Goal: Task Accomplishment & Management: Manage account settings

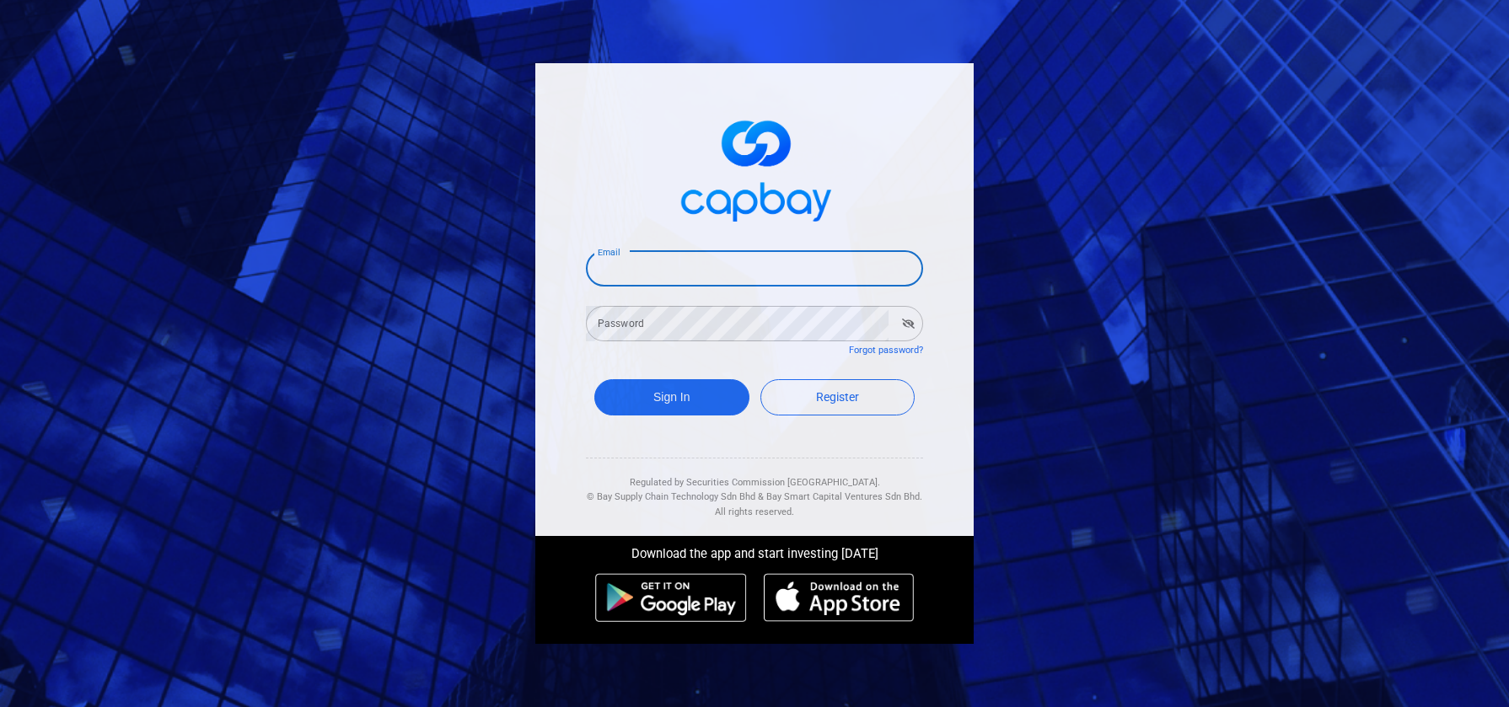
click at [703, 253] on input "Email" at bounding box center [754, 268] width 337 height 35
type input "gerardchong@outlook.com"
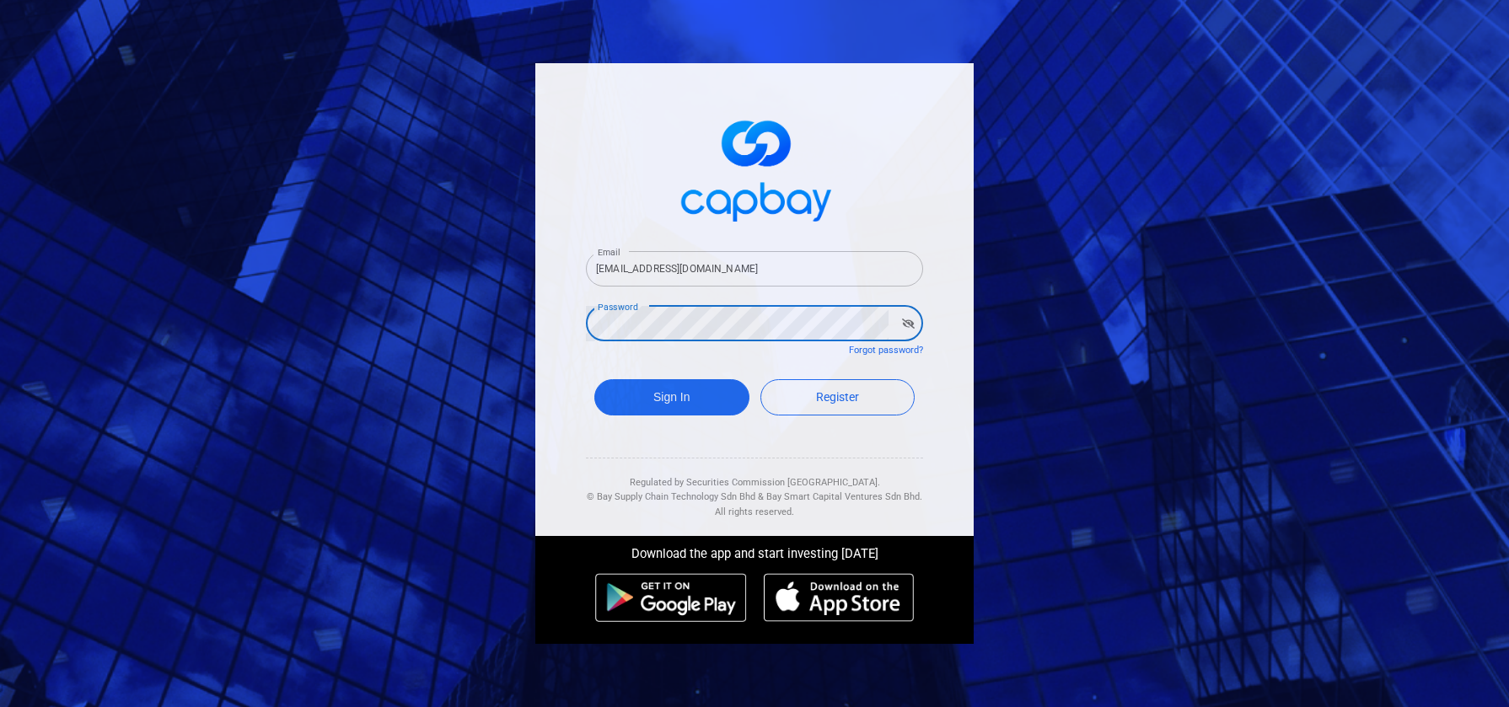
click at [594, 379] on button "Sign In" at bounding box center [671, 397] width 155 height 36
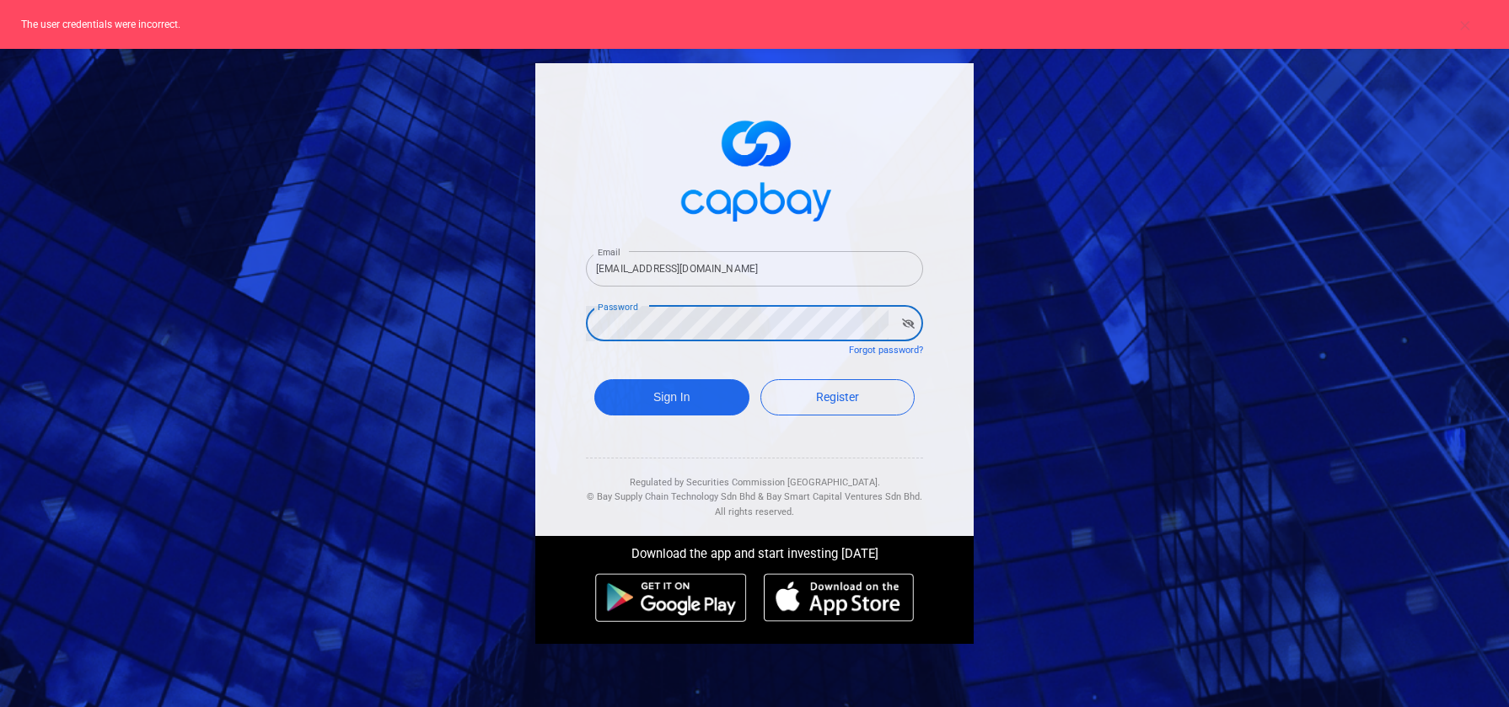
click at [594, 379] on button "Sign In" at bounding box center [671, 397] width 155 height 36
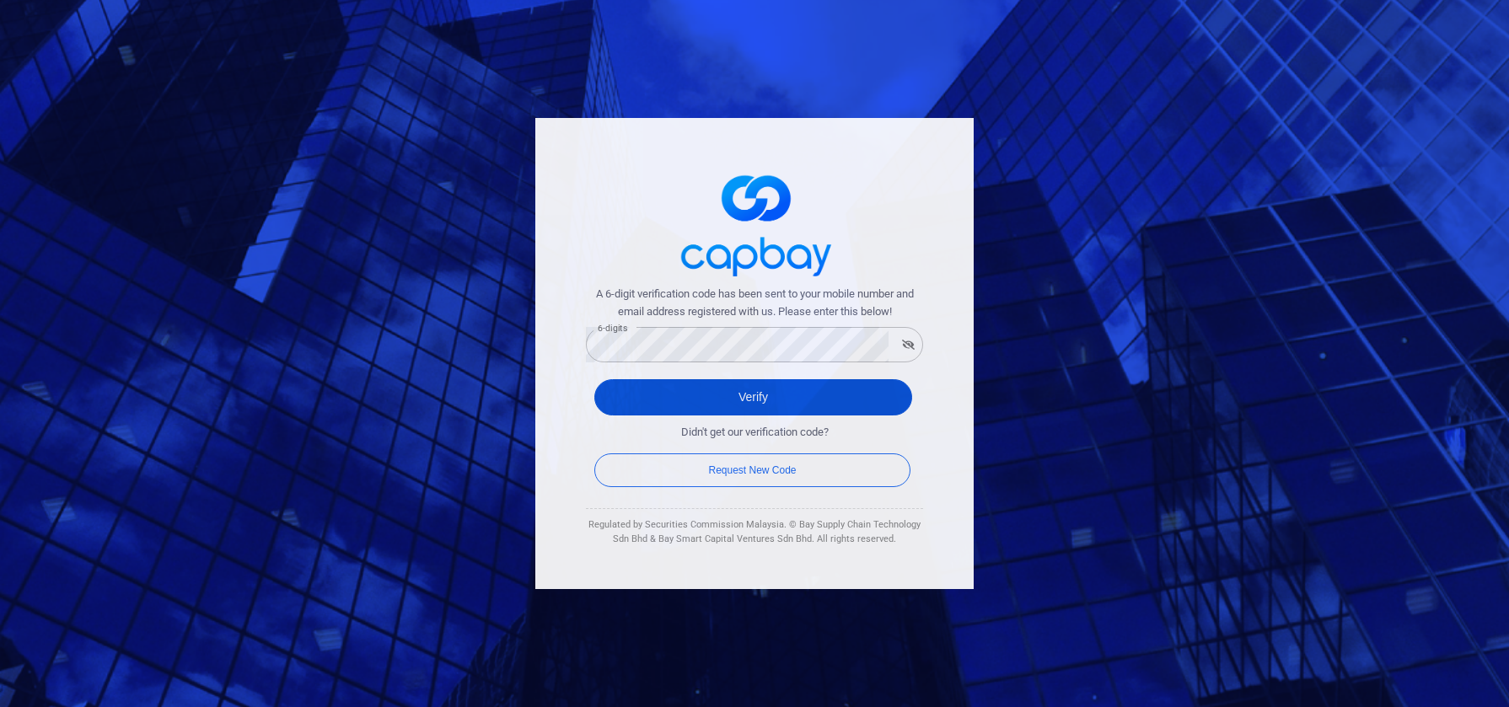
click at [841, 384] on button "Verify" at bounding box center [753, 397] width 318 height 36
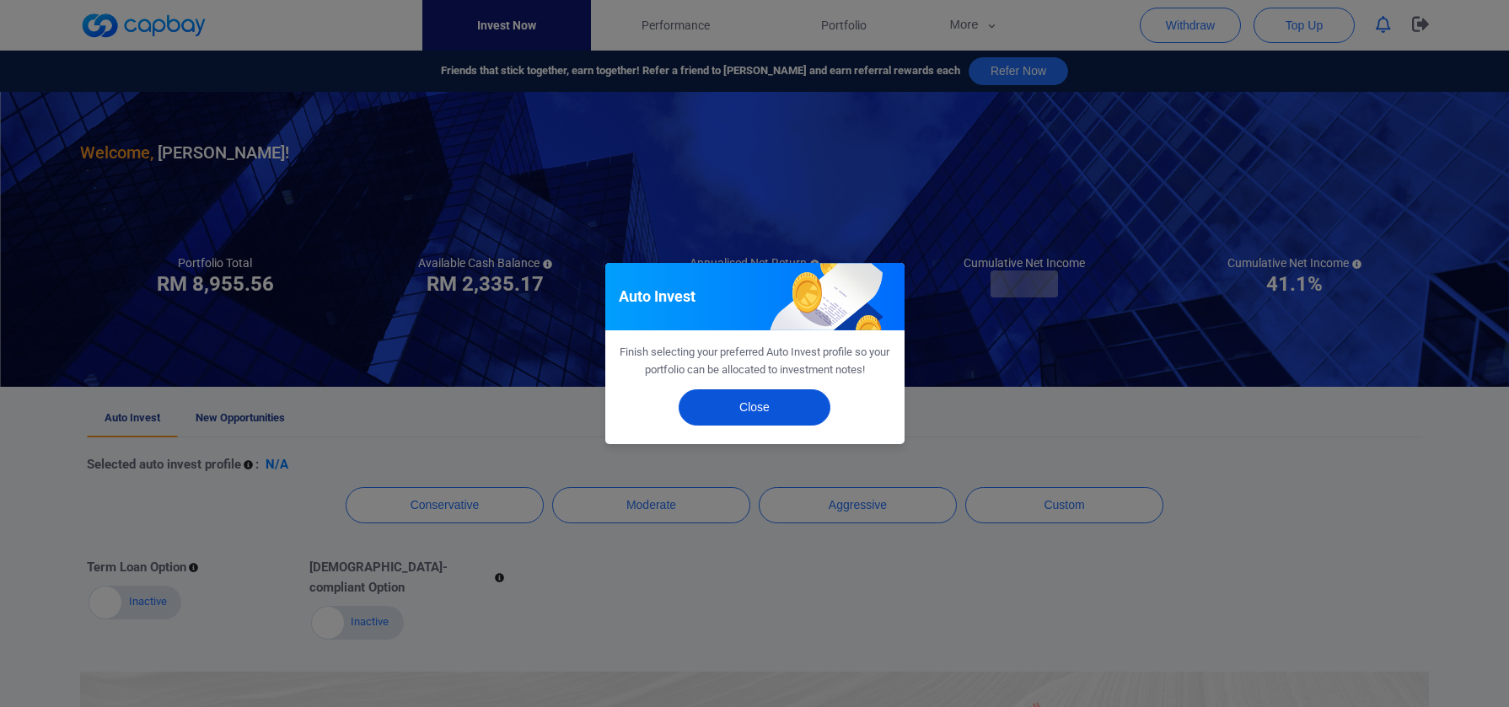
click at [795, 397] on button "Close" at bounding box center [755, 407] width 152 height 36
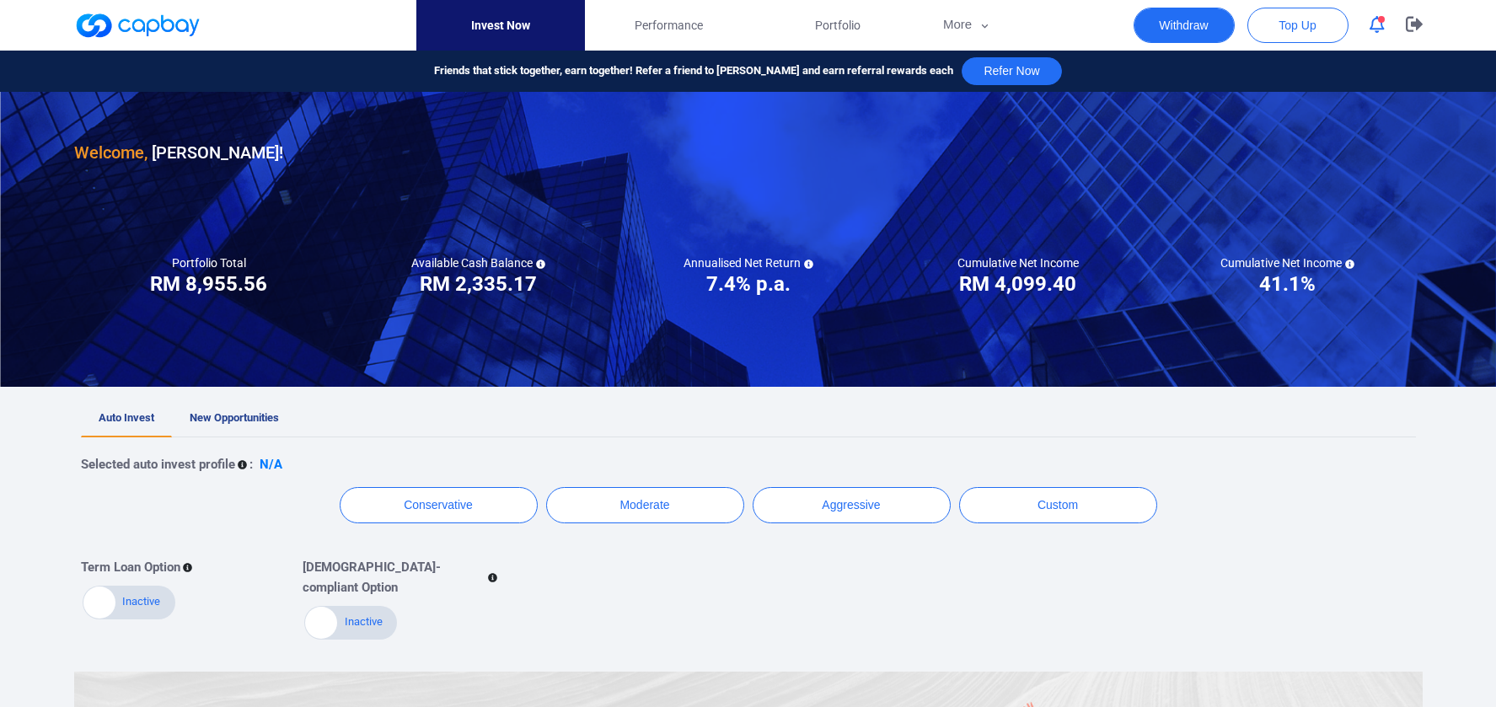
click at [1200, 30] on button "Withdraw" at bounding box center [1184, 25] width 101 height 35
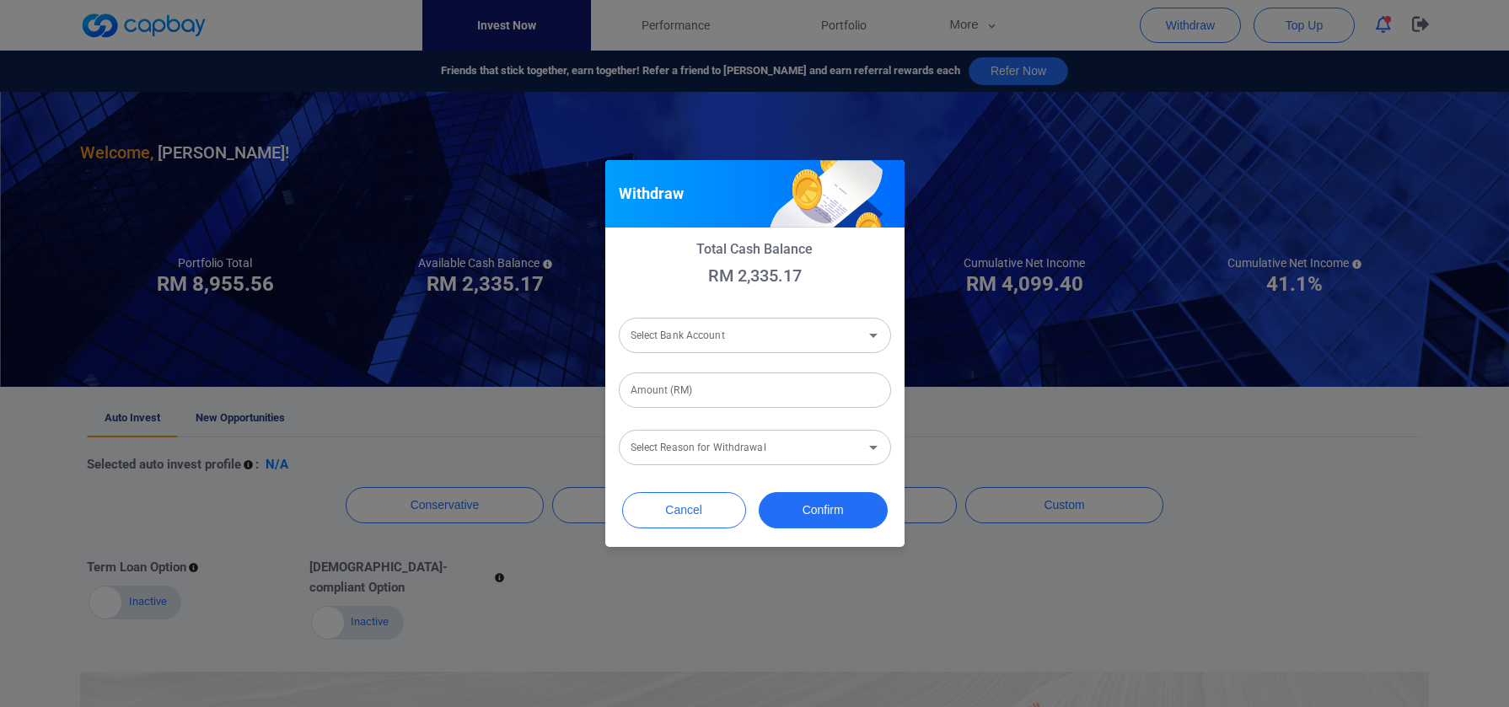
click at [792, 336] on input "Select Bank Account" at bounding box center [741, 335] width 234 height 31
click at [775, 373] on li "Malayan Banking Berhad [Acc No: 311140194701 - Acc Name:gerard darryl chong]" at bounding box center [755, 380] width 272 height 40
type input "Malayan Banking Berhad [Acc No: 311140194701 - Acc Name:gerard darryl chong]"
click at [769, 383] on input "Amount (RM)" at bounding box center [755, 390] width 272 height 35
type input "RM 2,335.17"
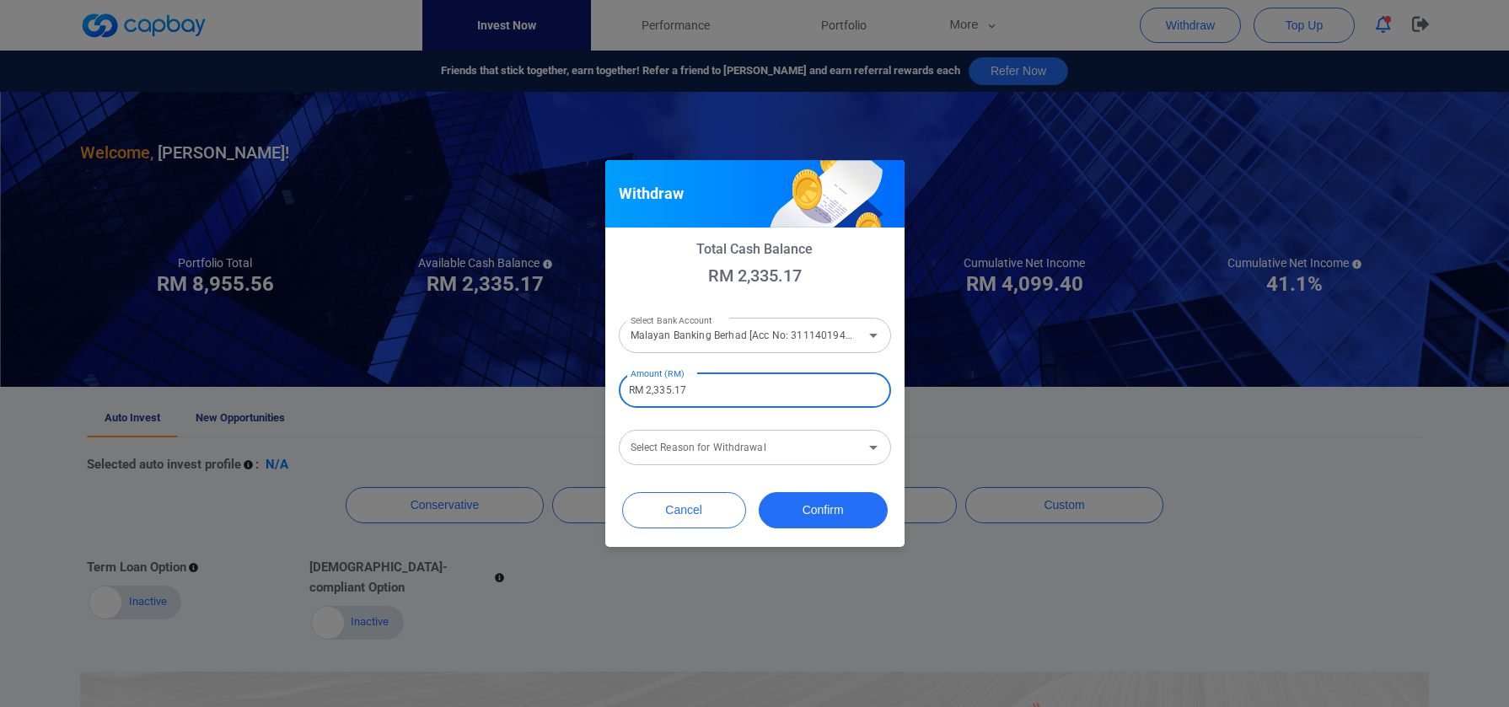
click at [810, 440] on input "Select Reason for Withdrawal" at bounding box center [741, 447] width 234 height 31
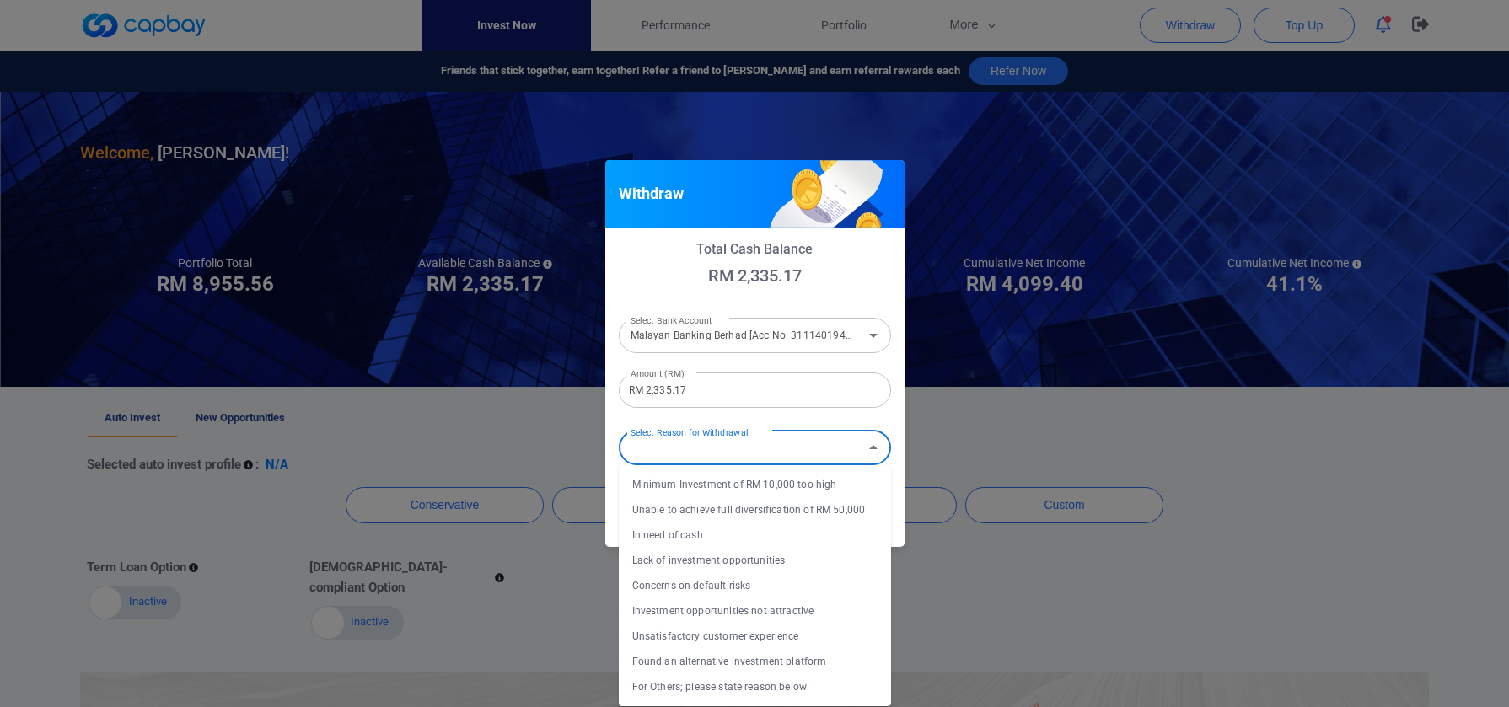
drag, startPoint x: 782, startPoint y: 569, endPoint x: 776, endPoint y: 585, distance: 17.1
click at [776, 585] on ul "Minimum Investment of RM 10,000 too high Unable to achieve full diversification…" at bounding box center [755, 585] width 272 height 241
click at [771, 618] on li "Investment opportunities not attractive" at bounding box center [755, 611] width 272 height 25
type input "Investment opportunities not attractive"
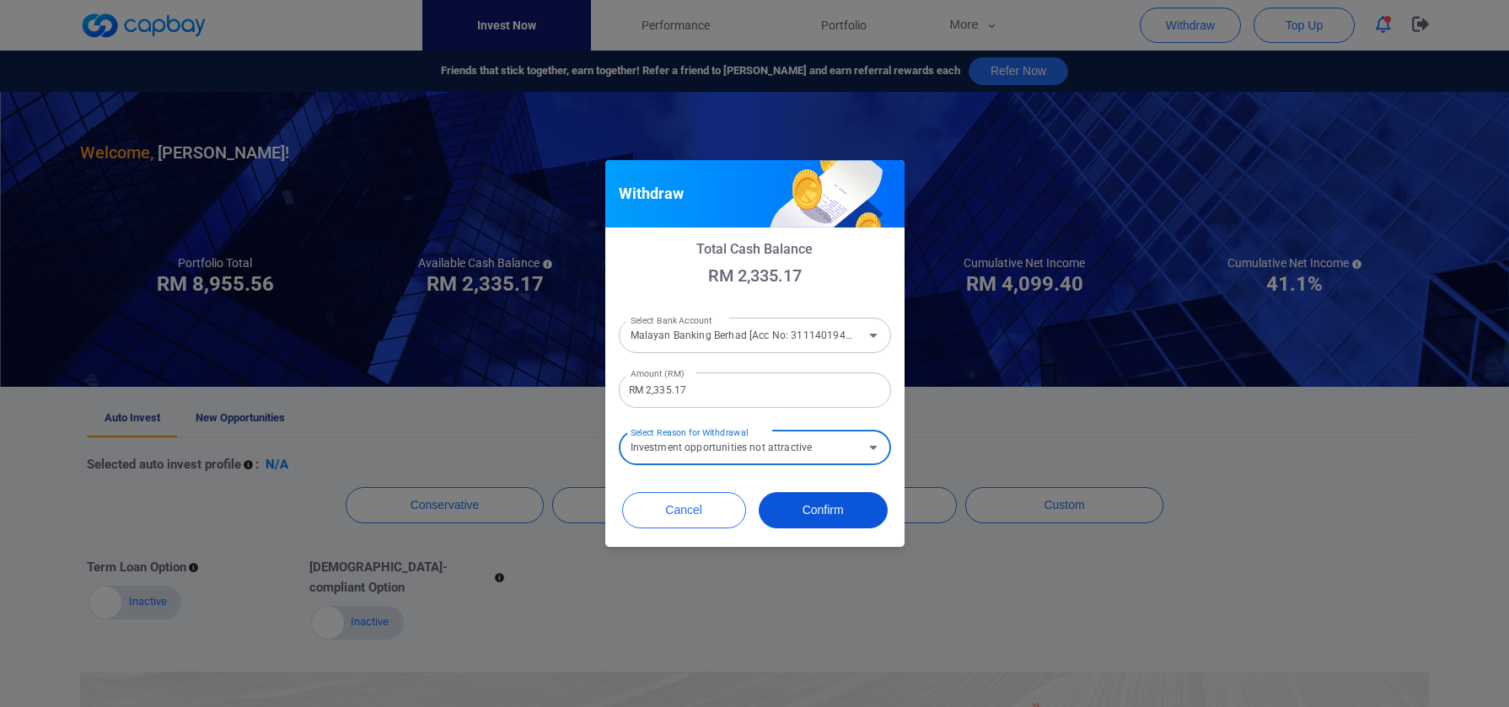
click at [786, 520] on button "Confirm" at bounding box center [823, 510] width 129 height 36
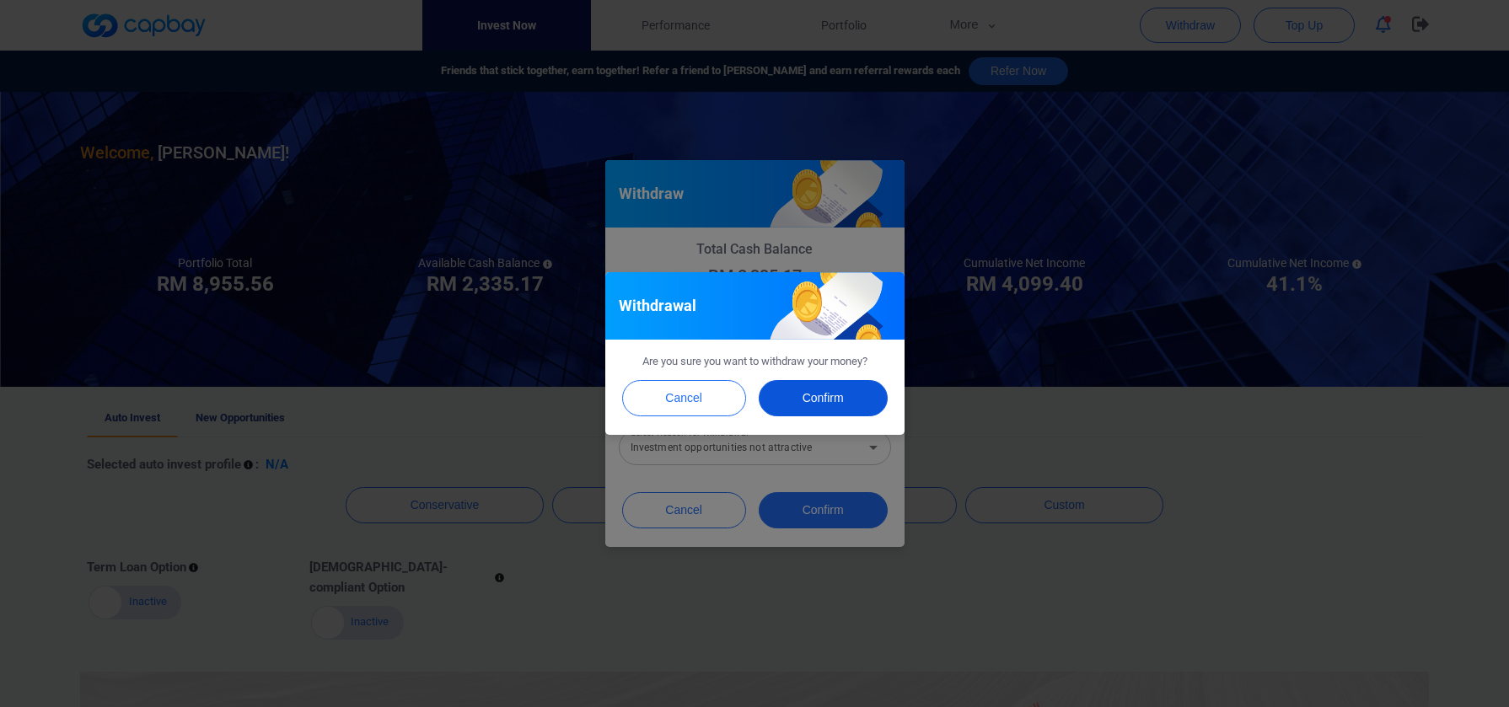
click at [834, 390] on button "Confirm" at bounding box center [823, 398] width 129 height 36
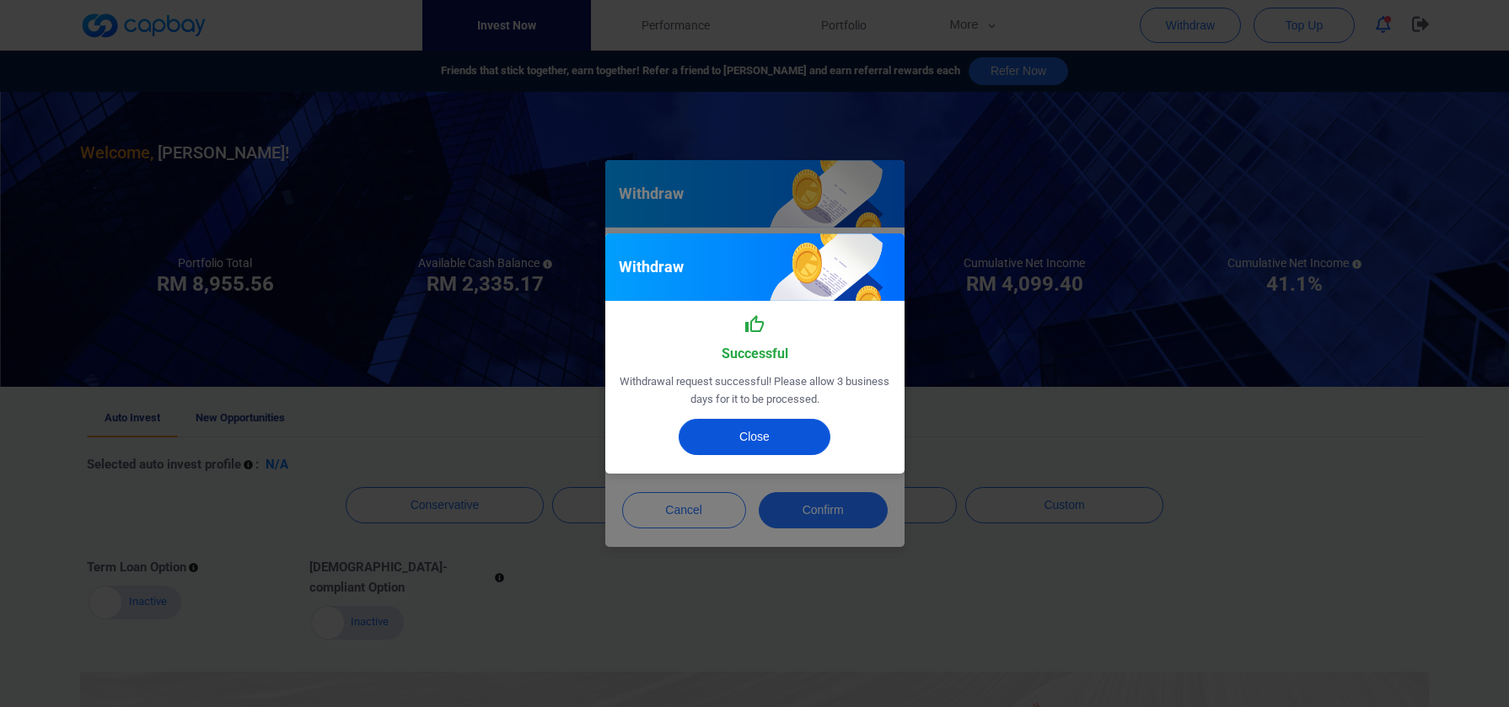
click at [804, 428] on button "Close" at bounding box center [755, 437] width 152 height 36
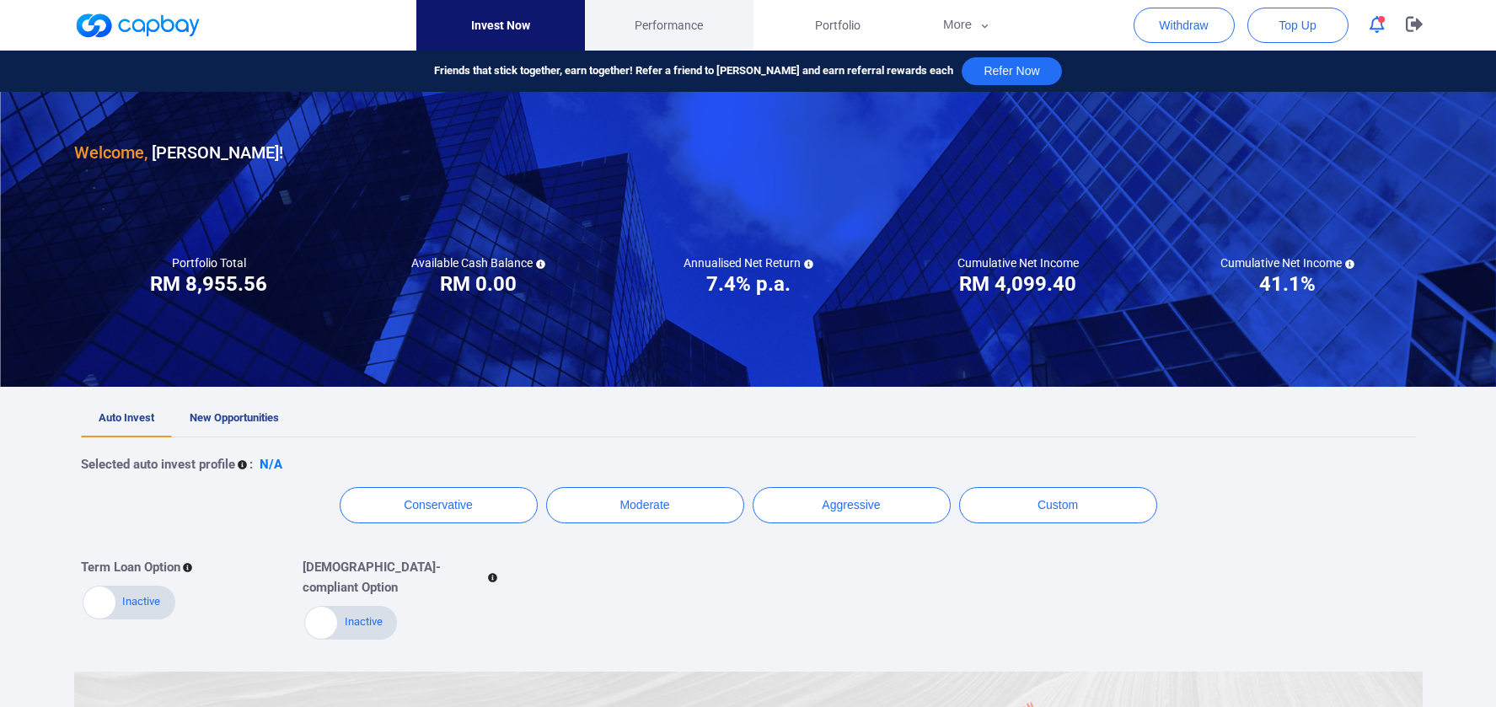
click at [658, 16] on span "Performance" at bounding box center [669, 25] width 68 height 19
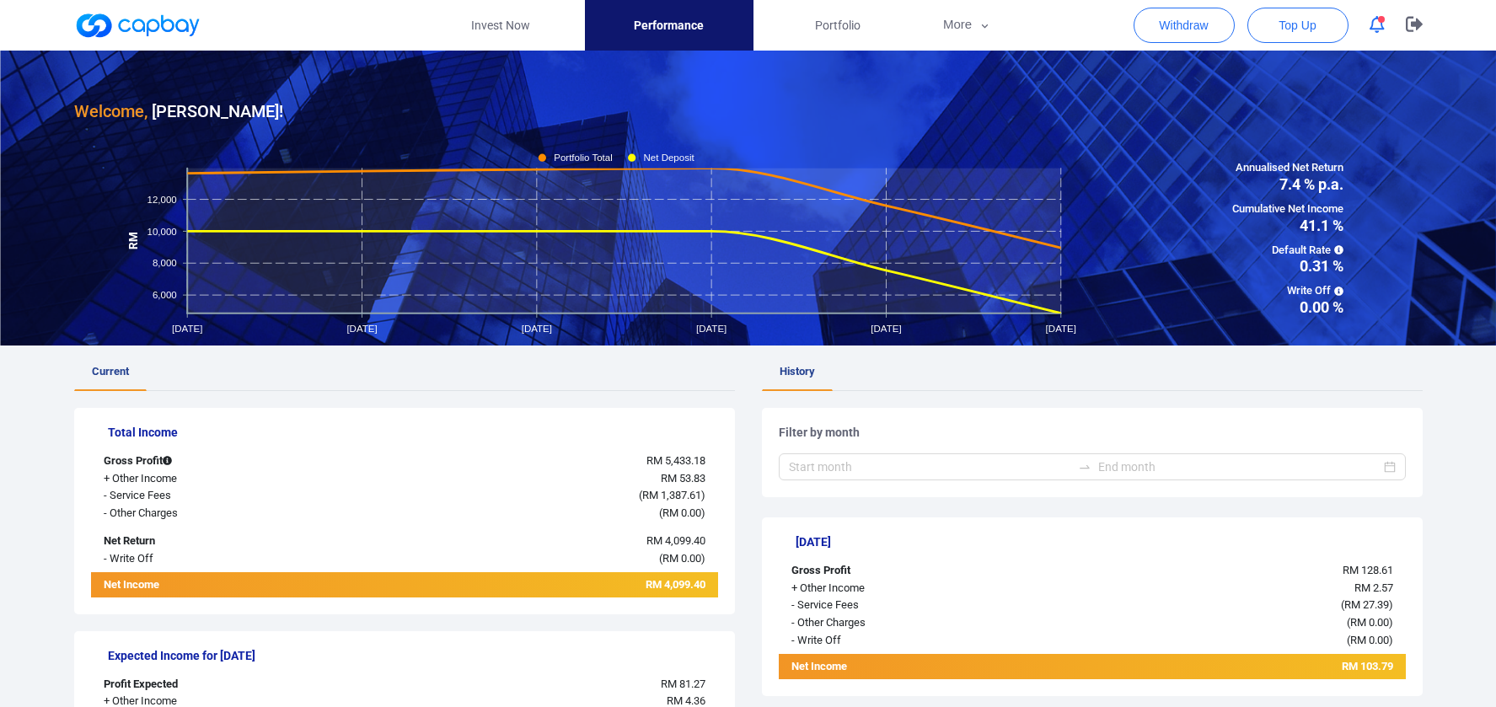
click at [161, 32] on link at bounding box center [137, 25] width 126 height 27
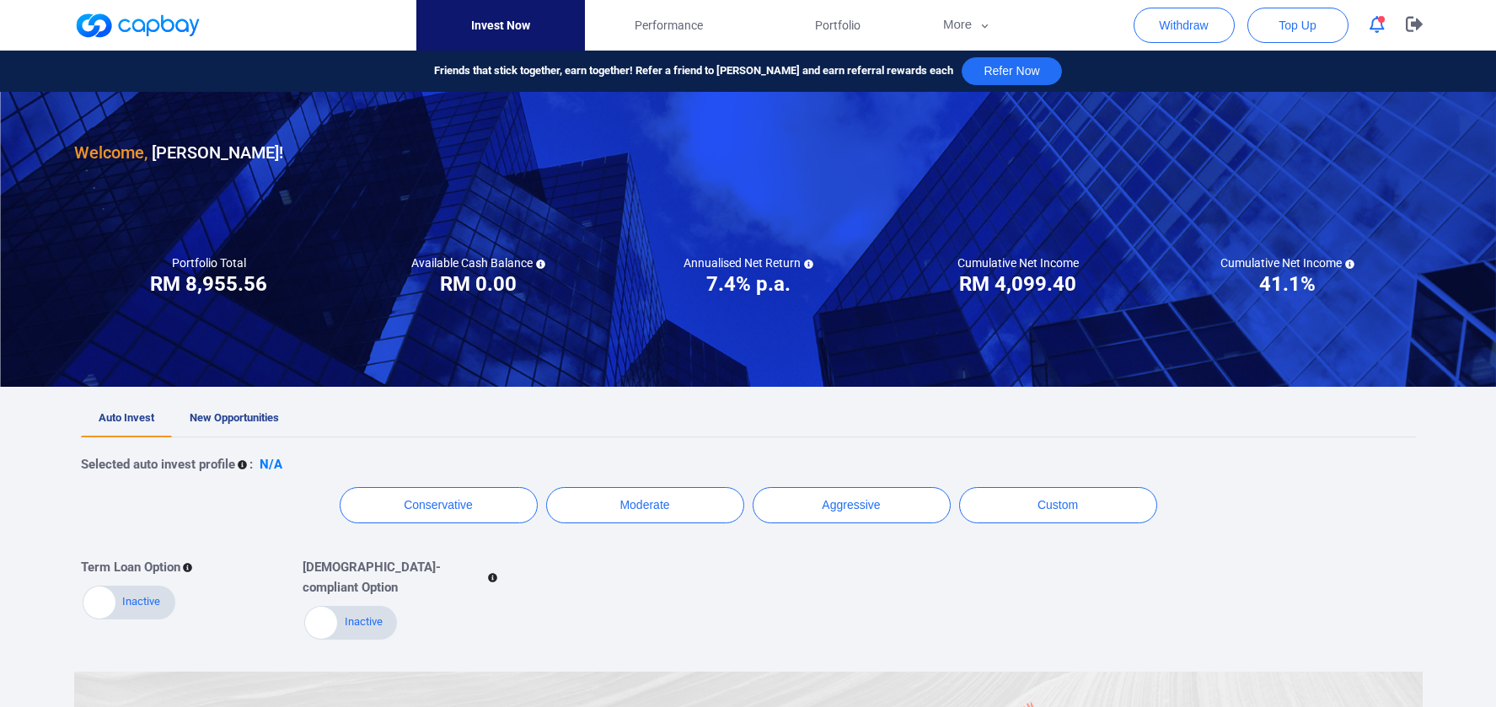
click at [1385, 27] on button "button" at bounding box center [1378, 25] width 32 height 26
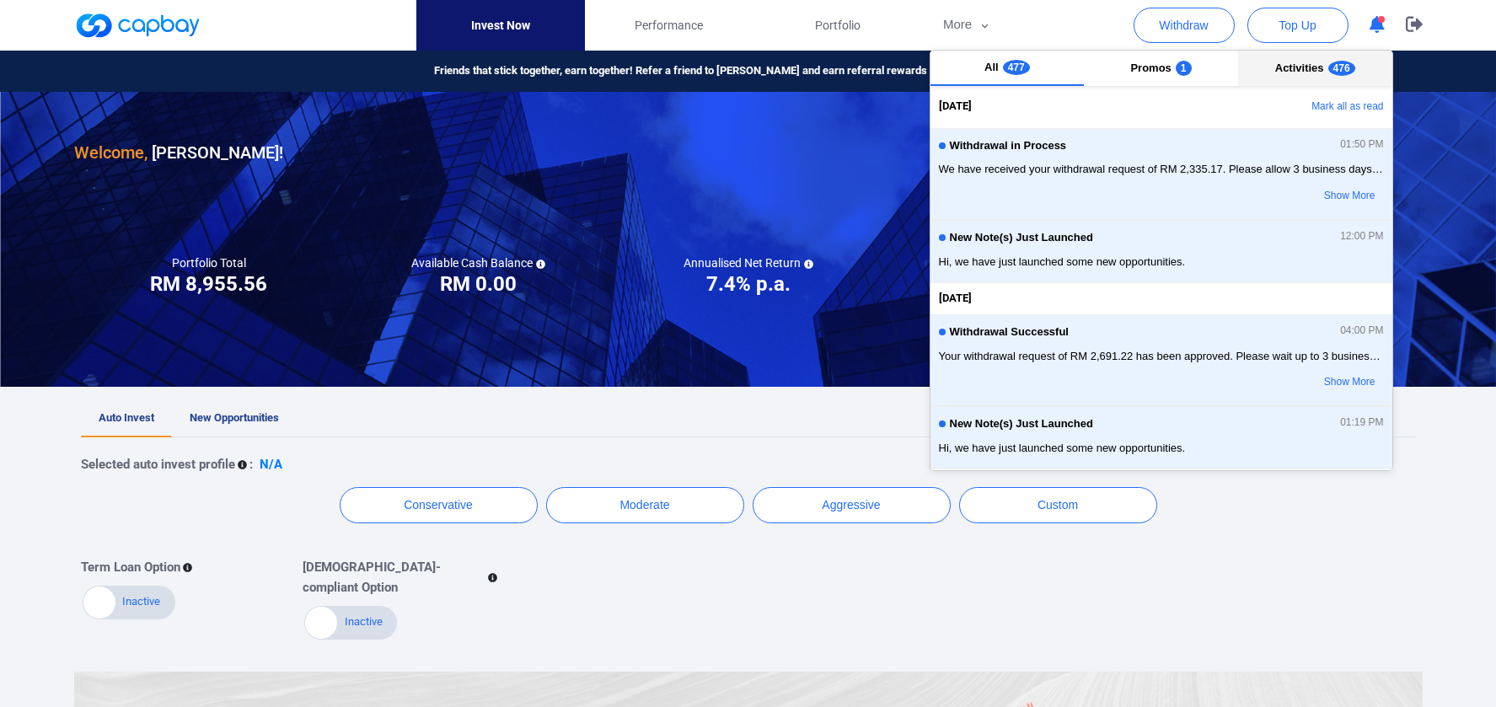
click at [1299, 79] on button "Activities 476" at bounding box center [1315, 68] width 154 height 35
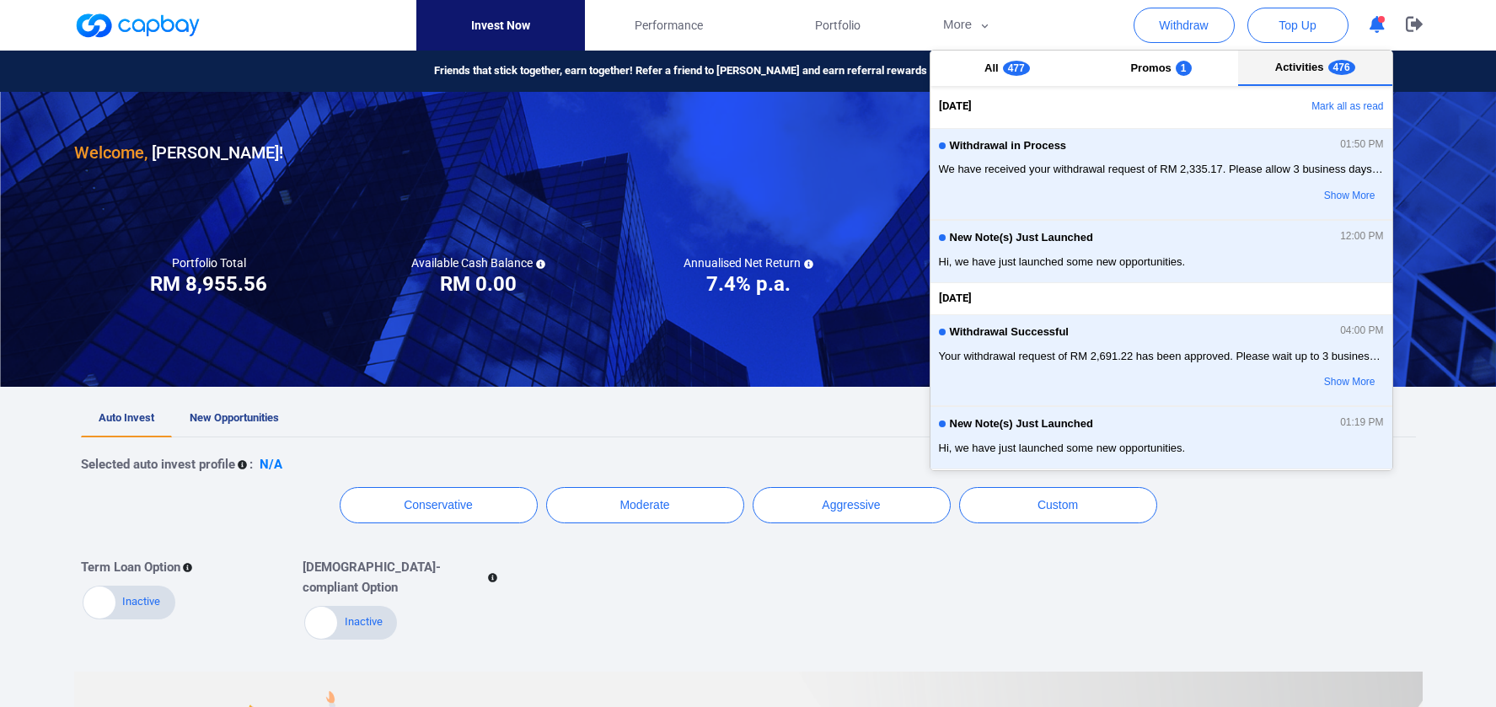
click at [1303, 73] on span "Activities" at bounding box center [1300, 67] width 49 height 13
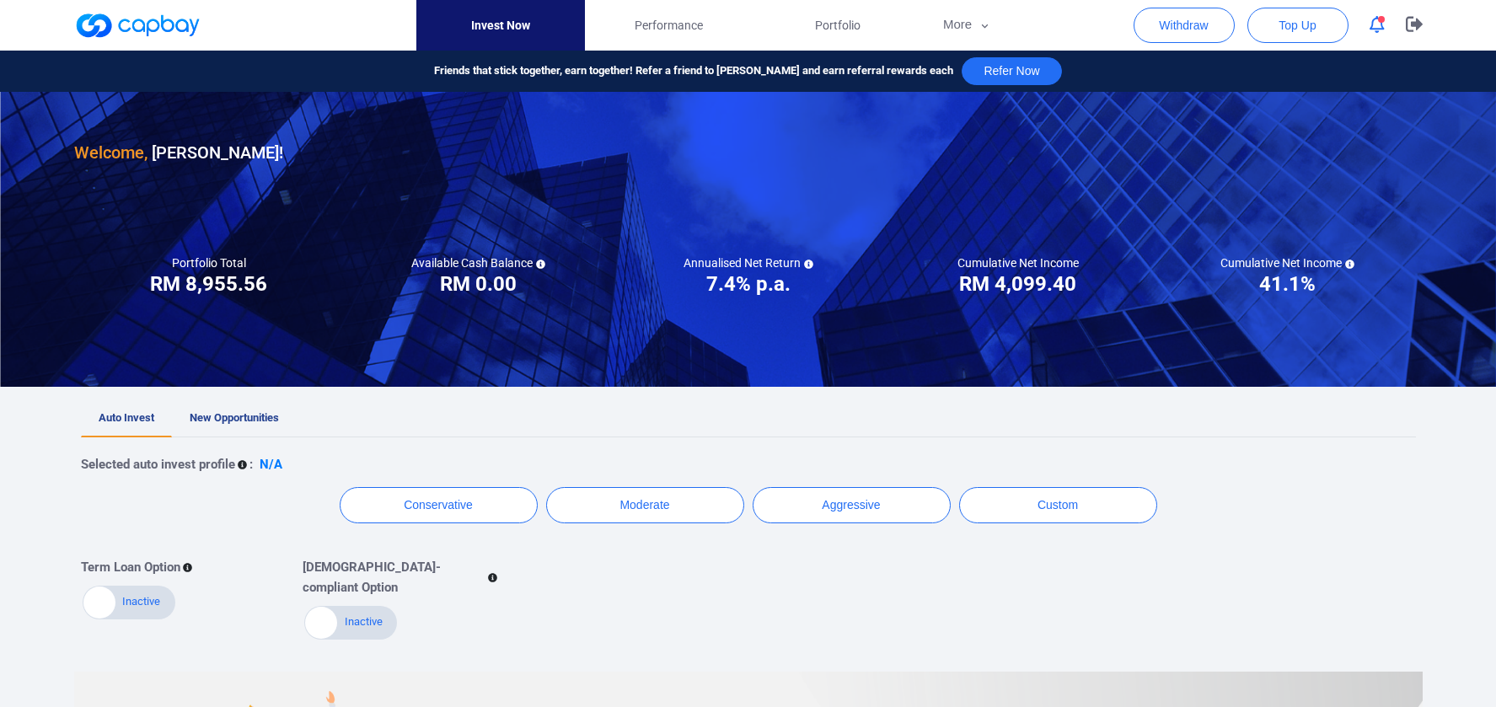
click at [751, 117] on div "Welcome, [PERSON_NAME] !" at bounding box center [748, 129] width 1349 height 74
